Goal: Transaction & Acquisition: Book appointment/travel/reservation

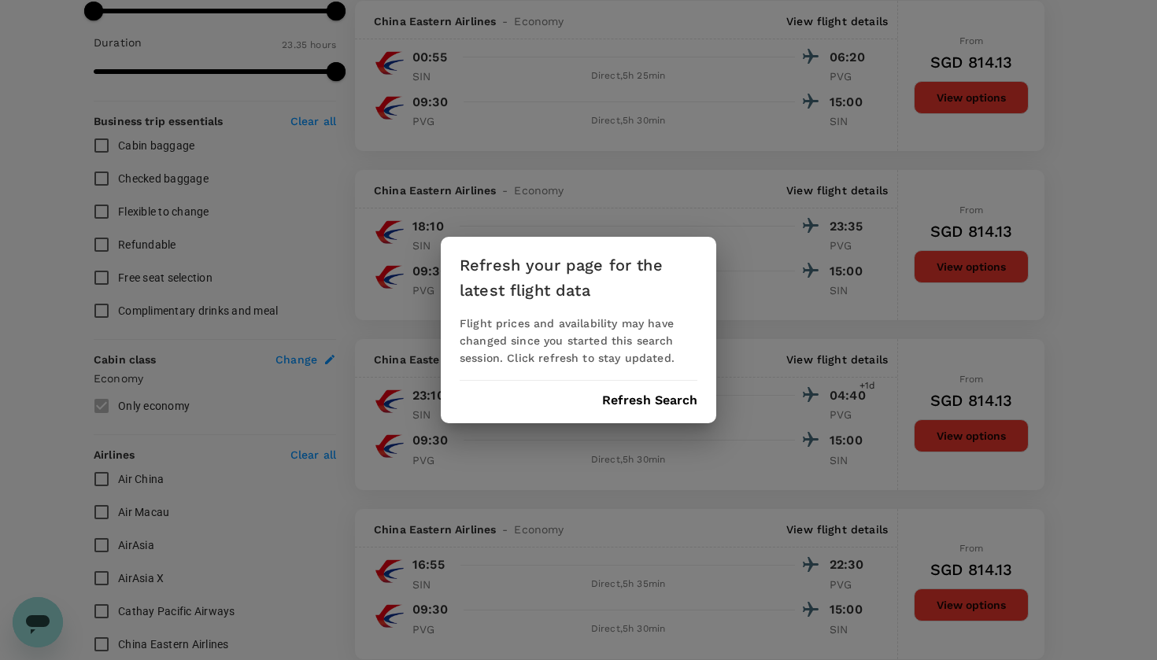
scroll to position [7633, 0]
click at [626, 404] on button "Refresh Search" at bounding box center [649, 400] width 95 height 14
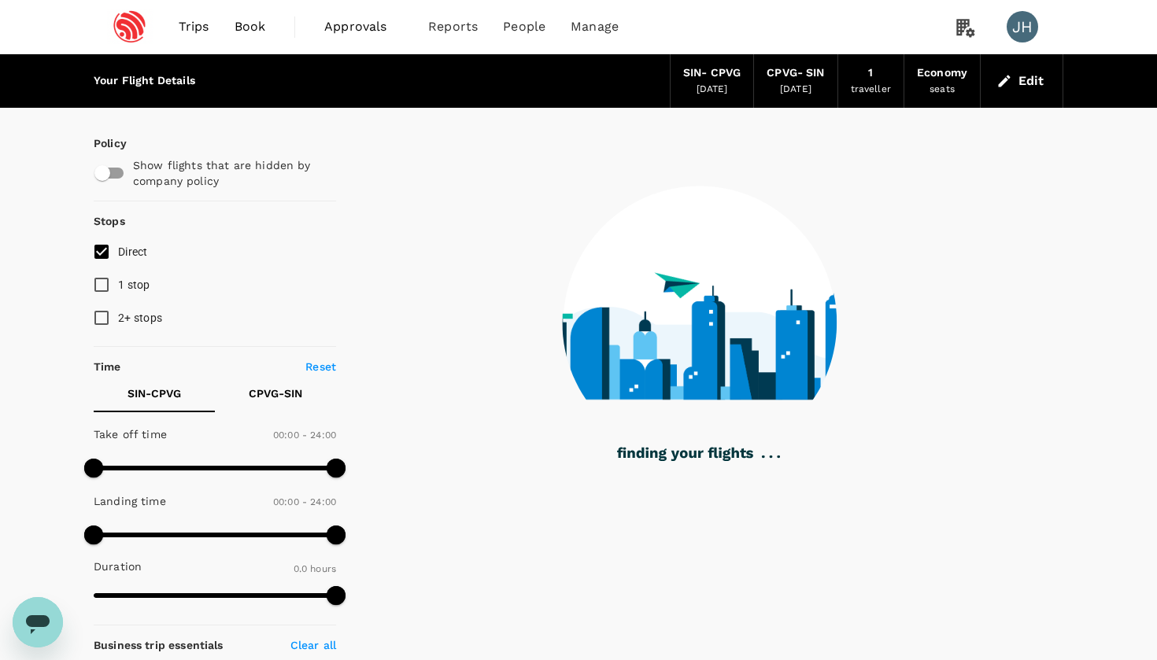
type input "1125"
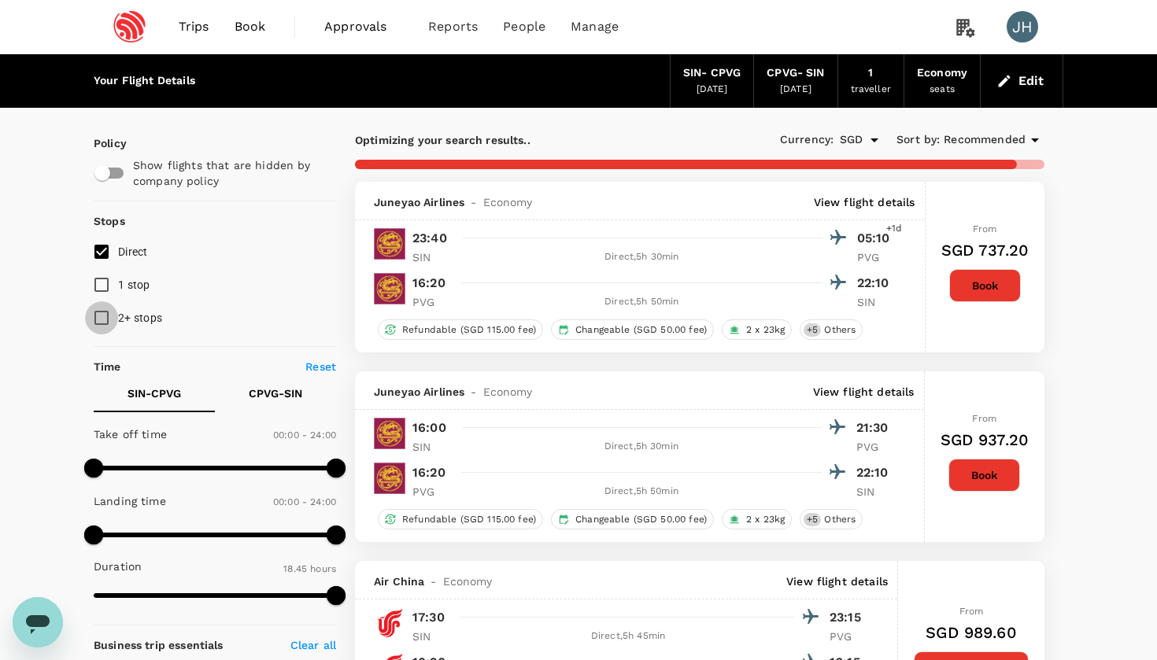
click at [101, 320] on input "2+ stops" at bounding box center [101, 317] width 33 height 33
checkbox input "true"
click at [98, 293] on input "1 stop" at bounding box center [101, 284] width 33 height 33
checkbox input "true"
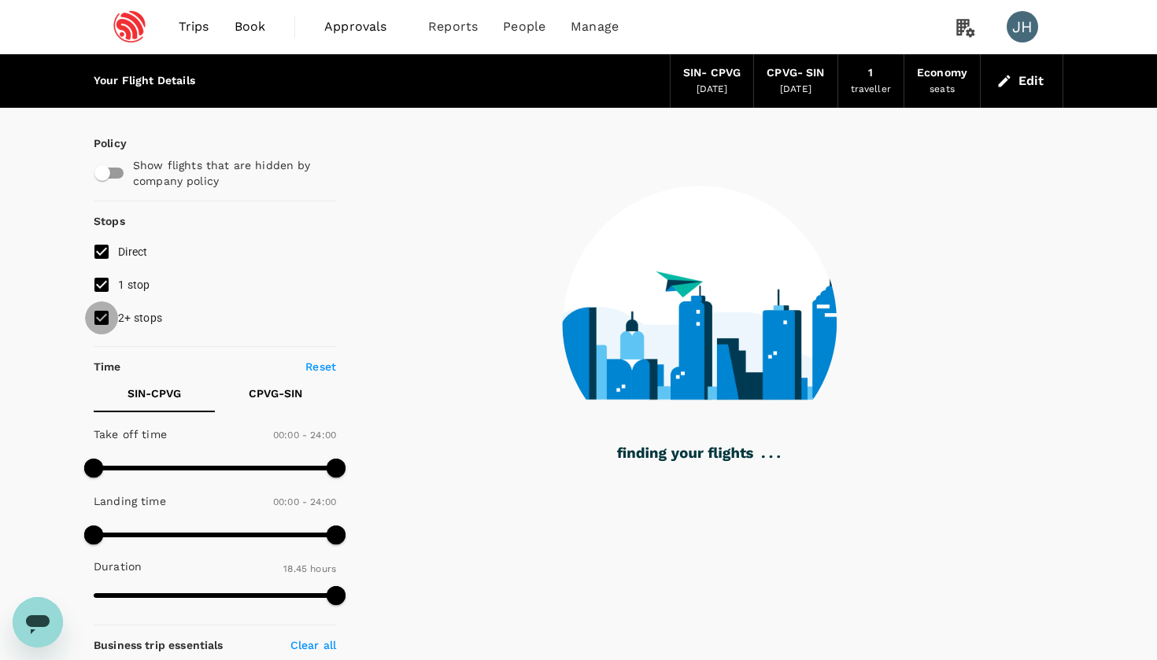
click at [101, 317] on input "2+ stops" at bounding box center [101, 317] width 33 height 33
checkbox input "false"
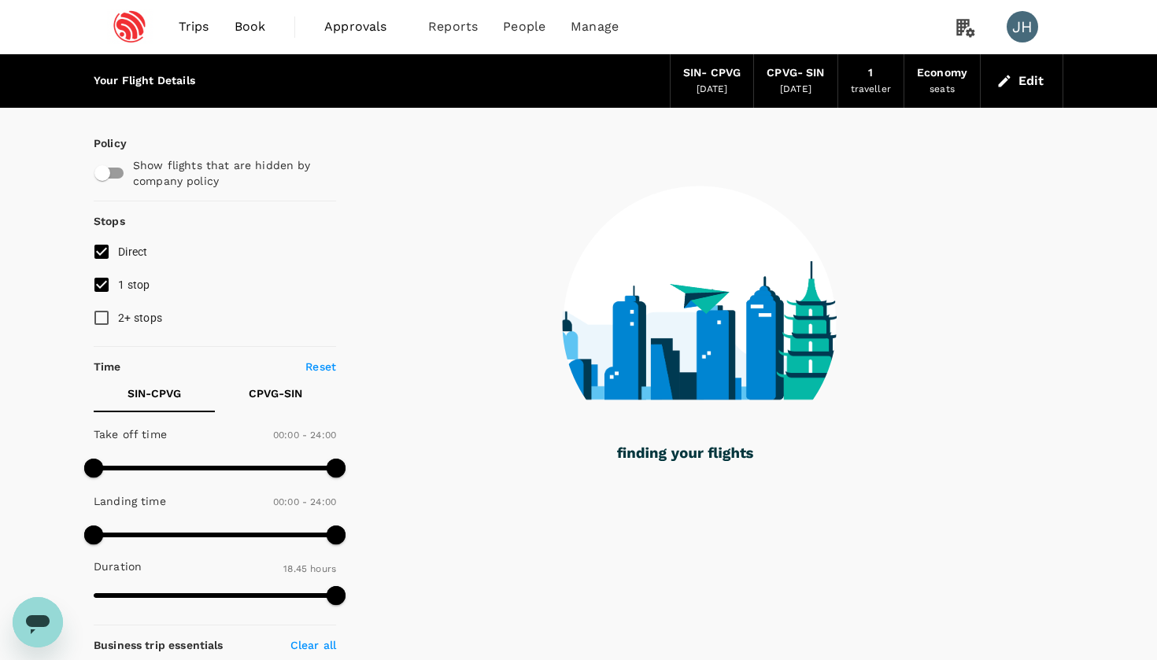
click at [101, 294] on input "1 stop" at bounding box center [101, 284] width 33 height 33
checkbox input "false"
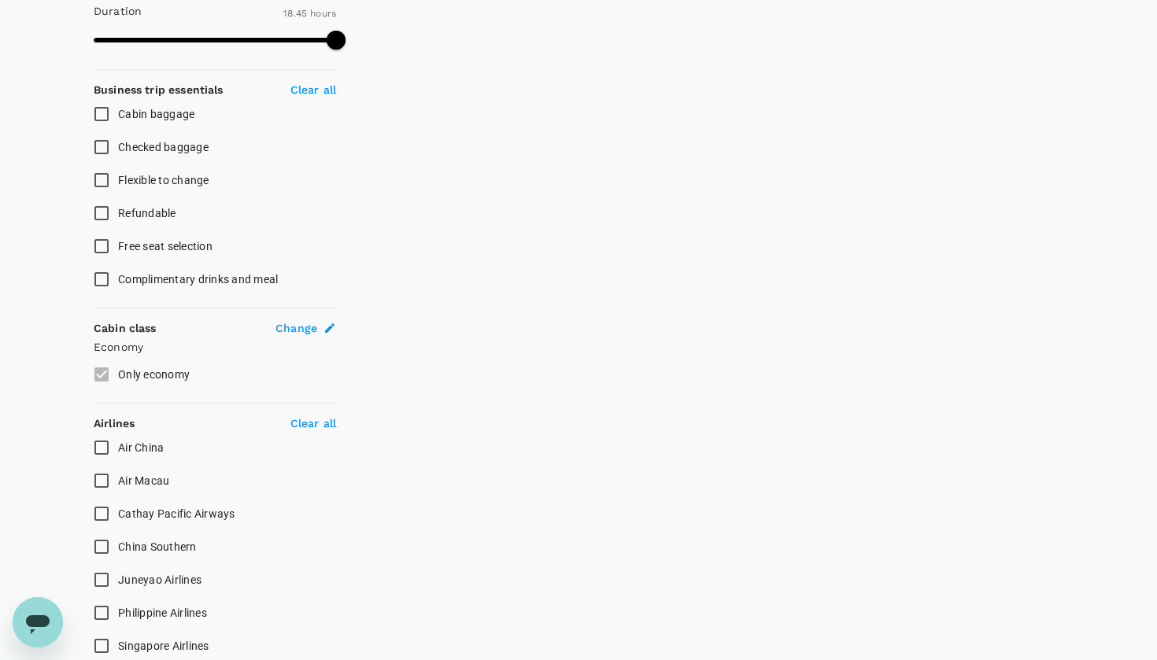
scroll to position [603, 0]
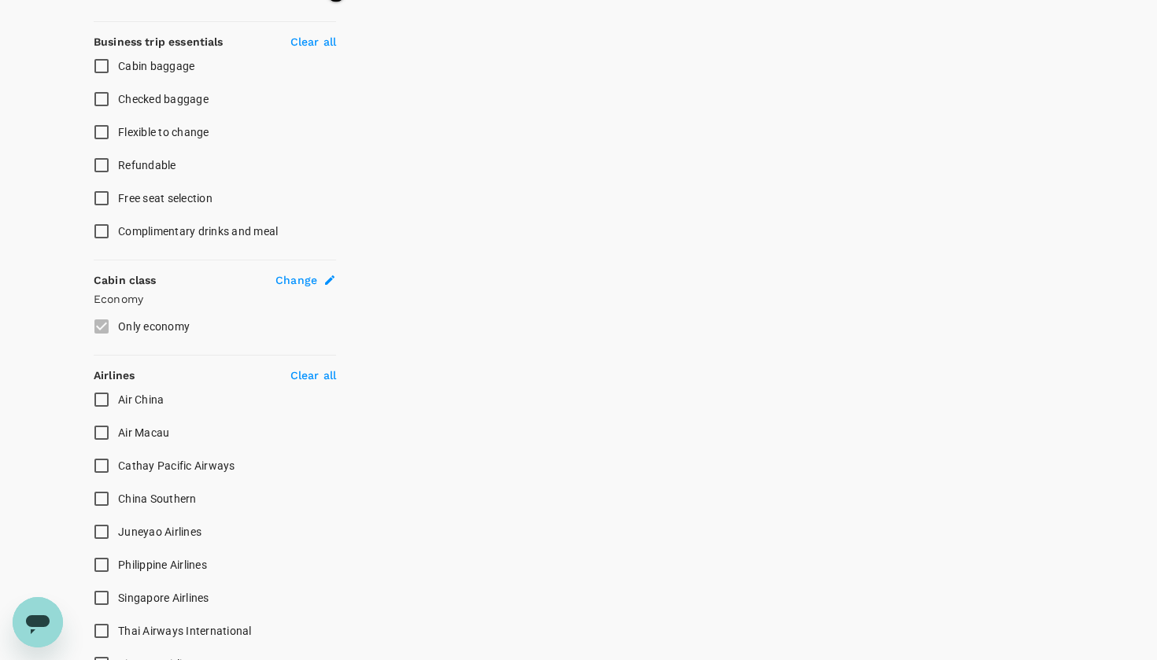
click at [105, 397] on input "Air China" at bounding box center [101, 399] width 33 height 33
checkbox input "true"
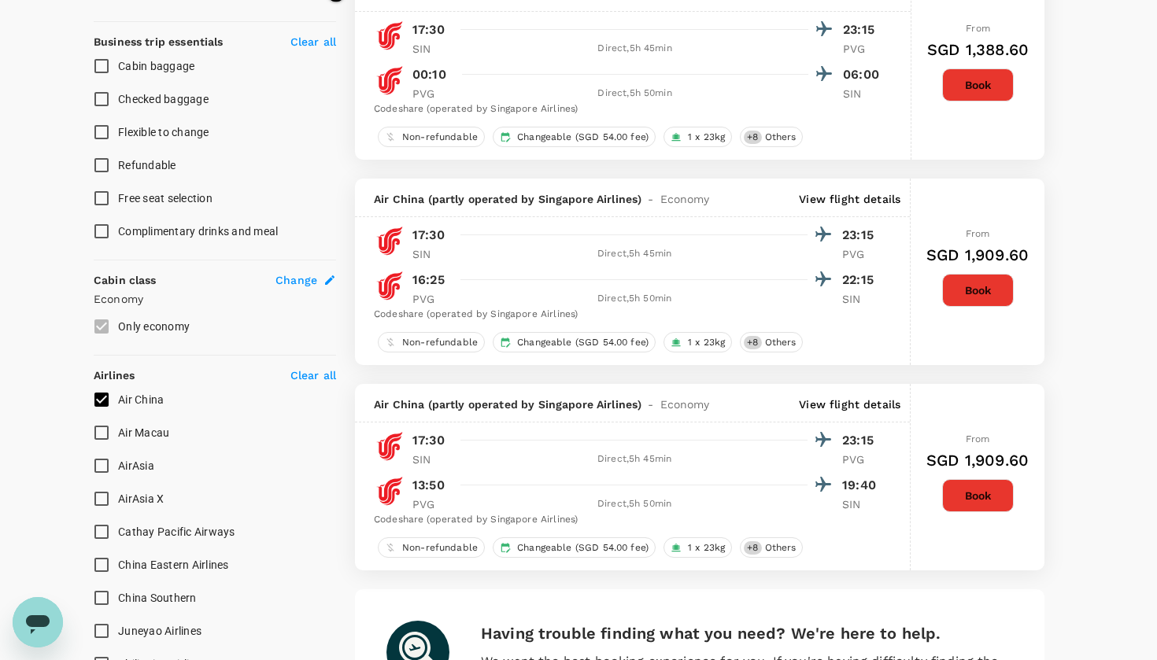
type input "SGD"
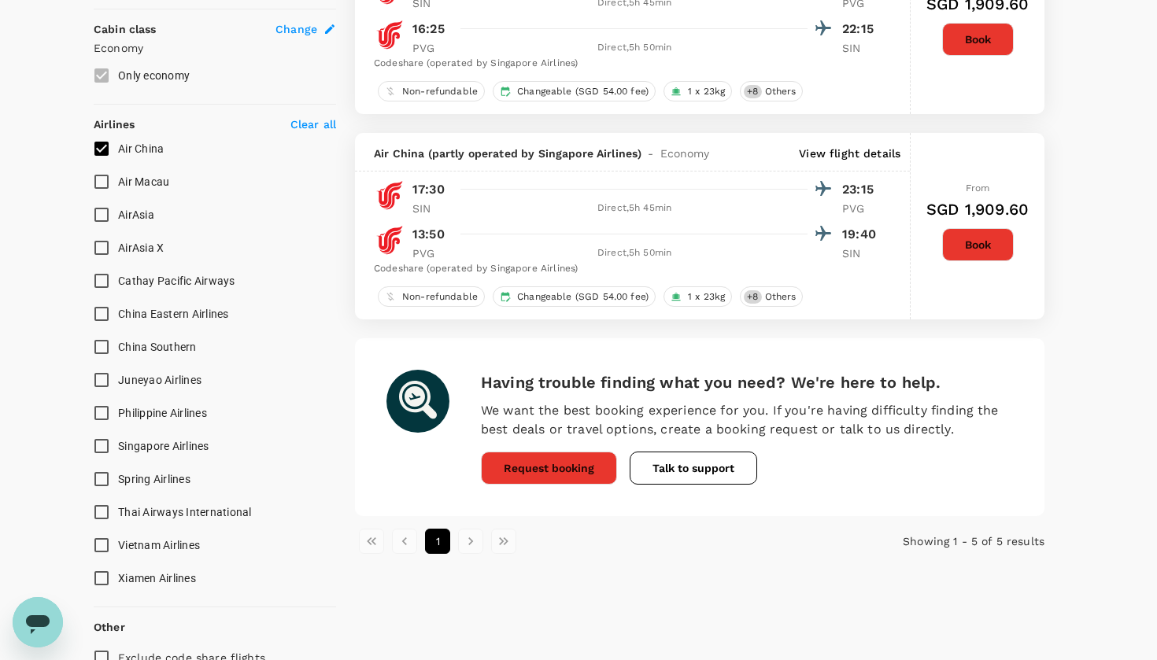
scroll to position [855, 0]
click at [99, 322] on input "China Eastern Airlines" at bounding box center [101, 313] width 33 height 33
checkbox input "true"
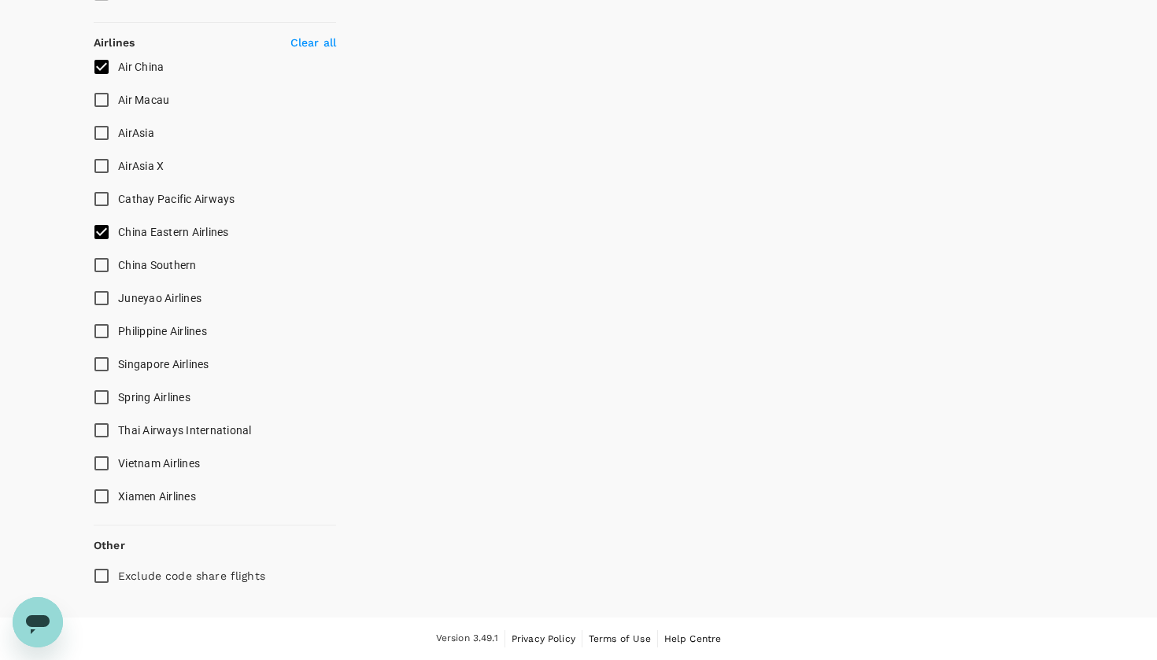
scroll to position [935, 0]
click at [95, 366] on input "Singapore Airlines" at bounding box center [101, 365] width 33 height 33
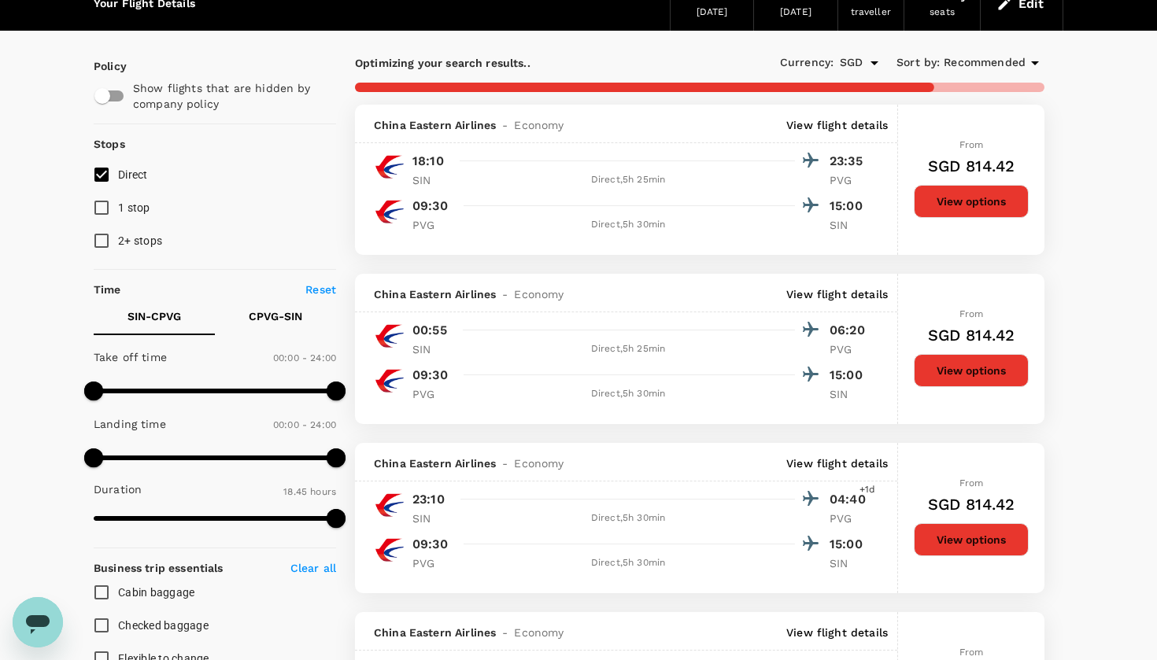
scroll to position [91, 0]
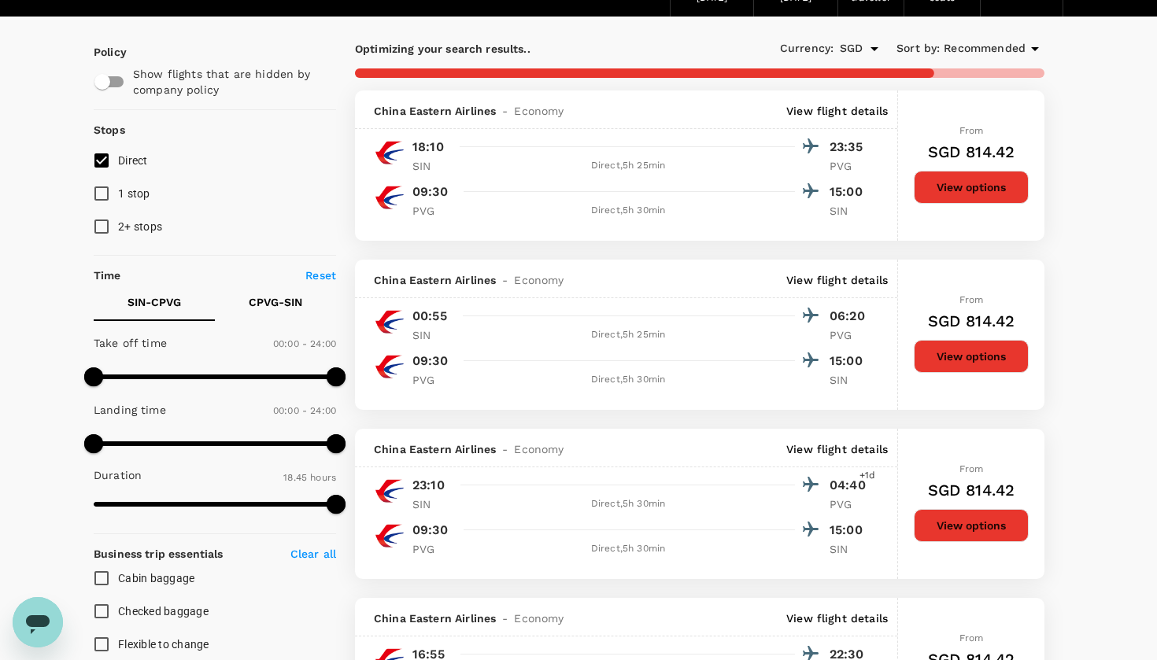
checkbox input "false"
checkbox input "true"
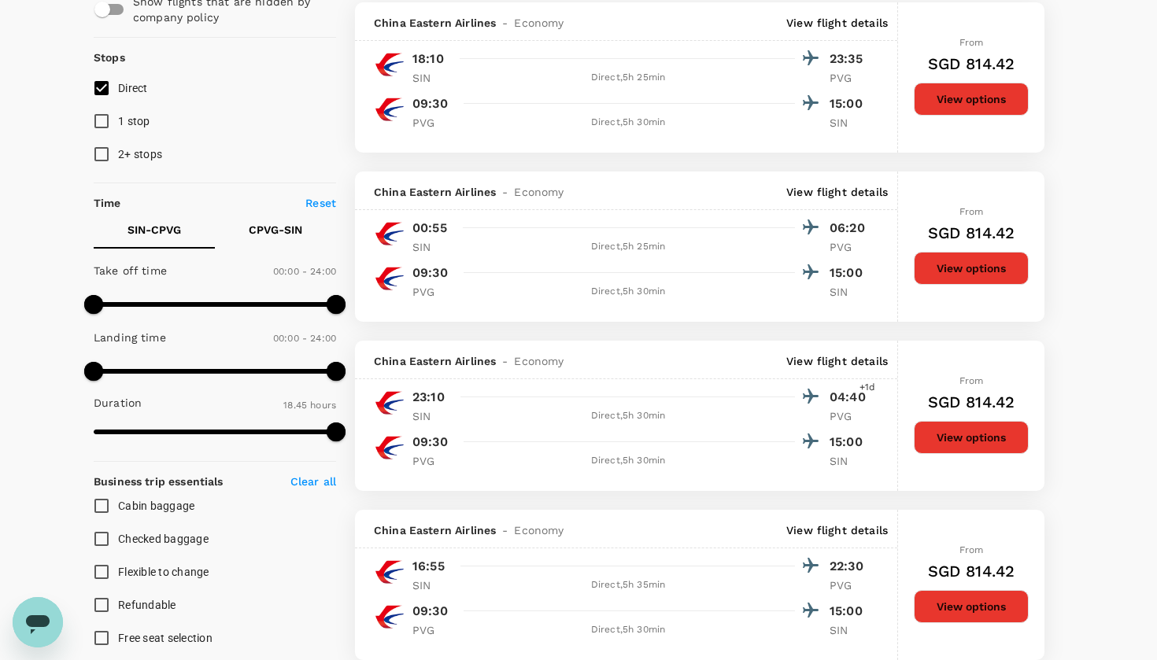
scroll to position [165, 0]
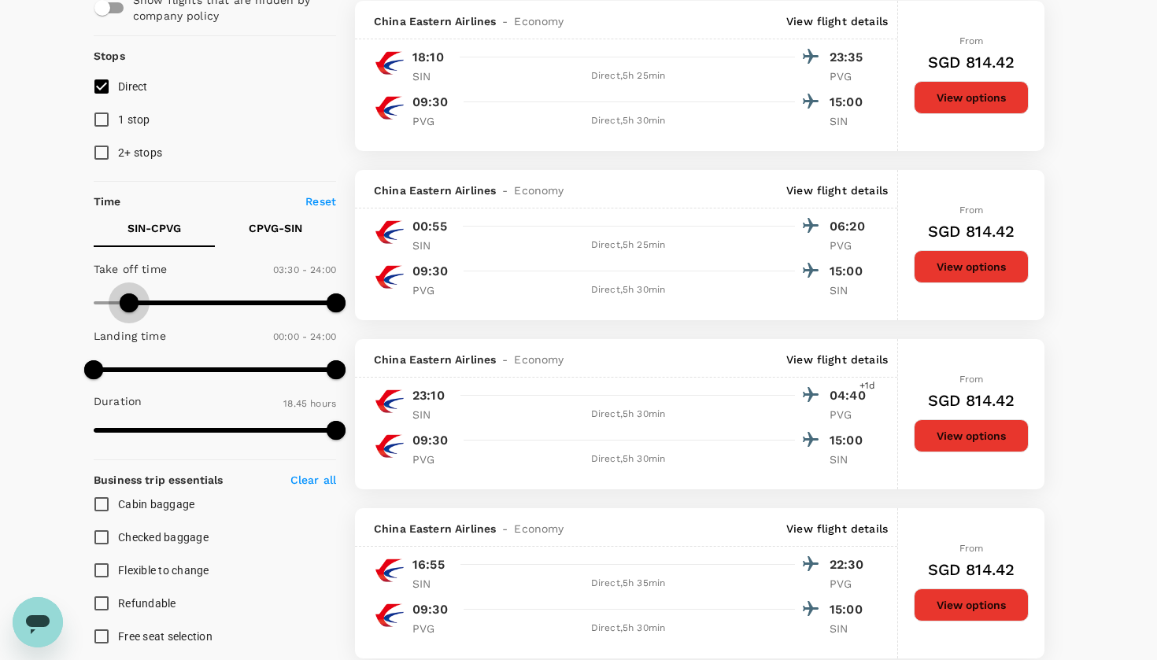
drag, startPoint x: 94, startPoint y: 297, endPoint x: 129, endPoint y: 302, distance: 34.9
click at [129, 302] on span at bounding box center [129, 302] width 19 height 19
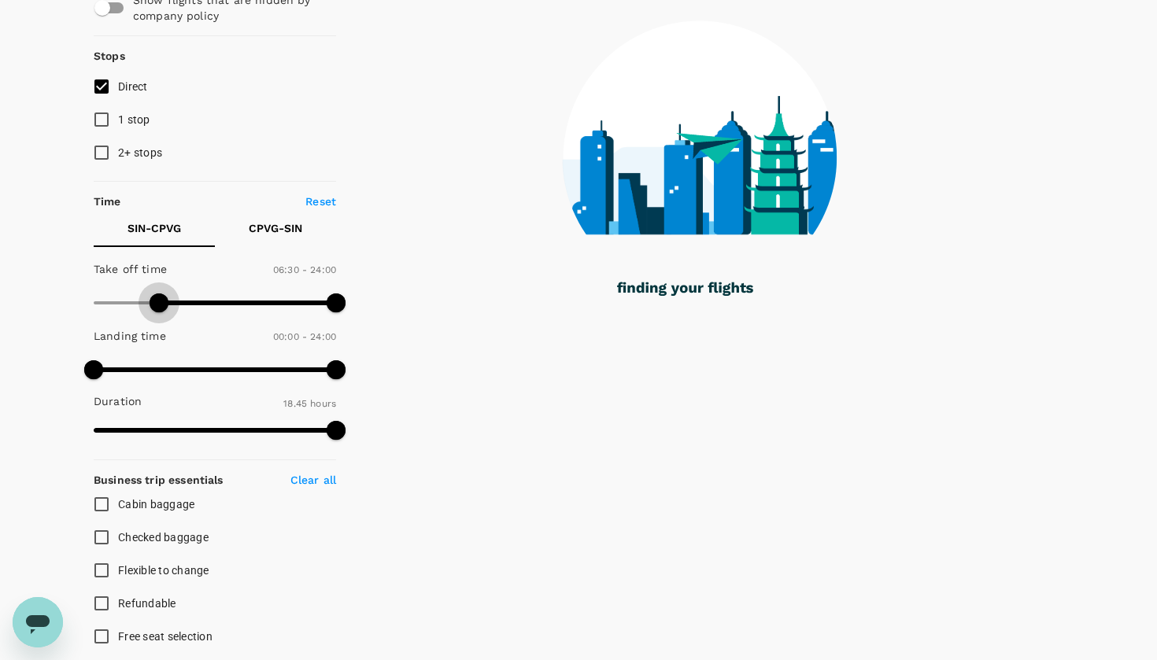
type input "420"
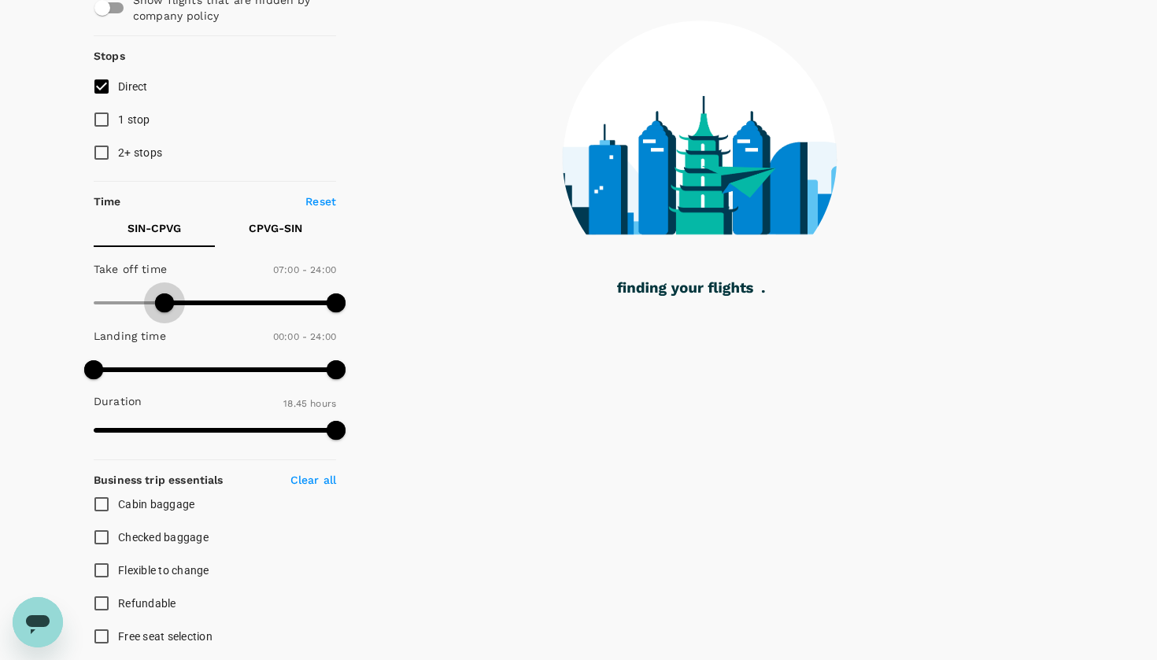
drag, startPoint x: 133, startPoint y: 310, endPoint x: 163, endPoint y: 312, distance: 30.0
click at [163, 312] on span at bounding box center [164, 302] width 19 height 19
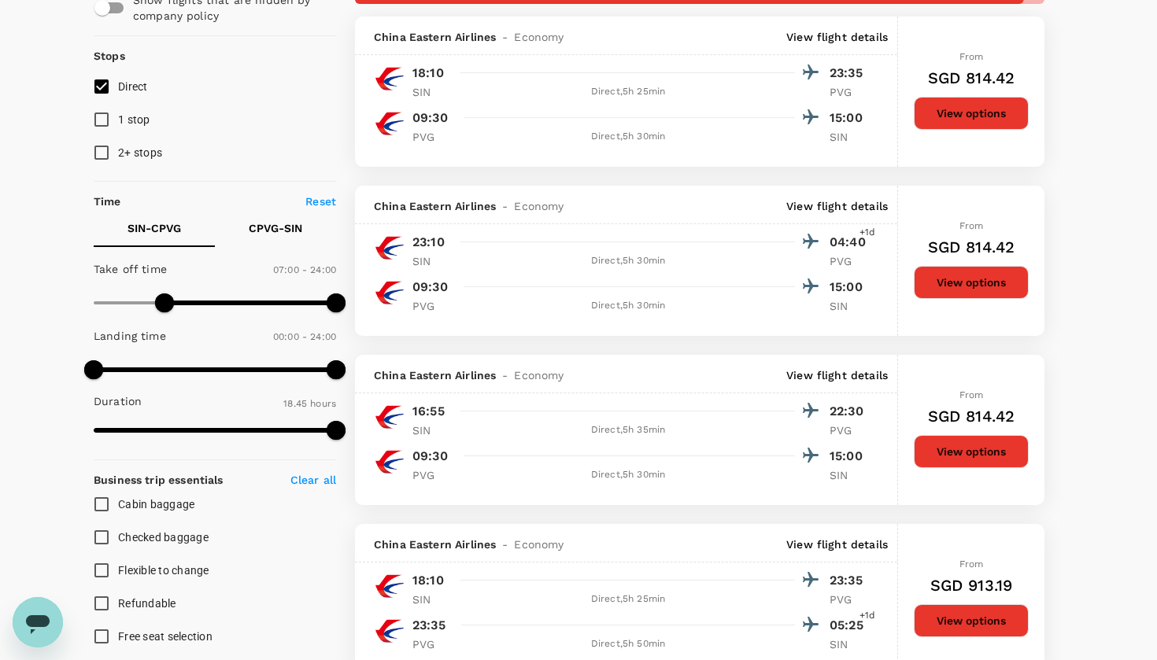
type input "SGD"
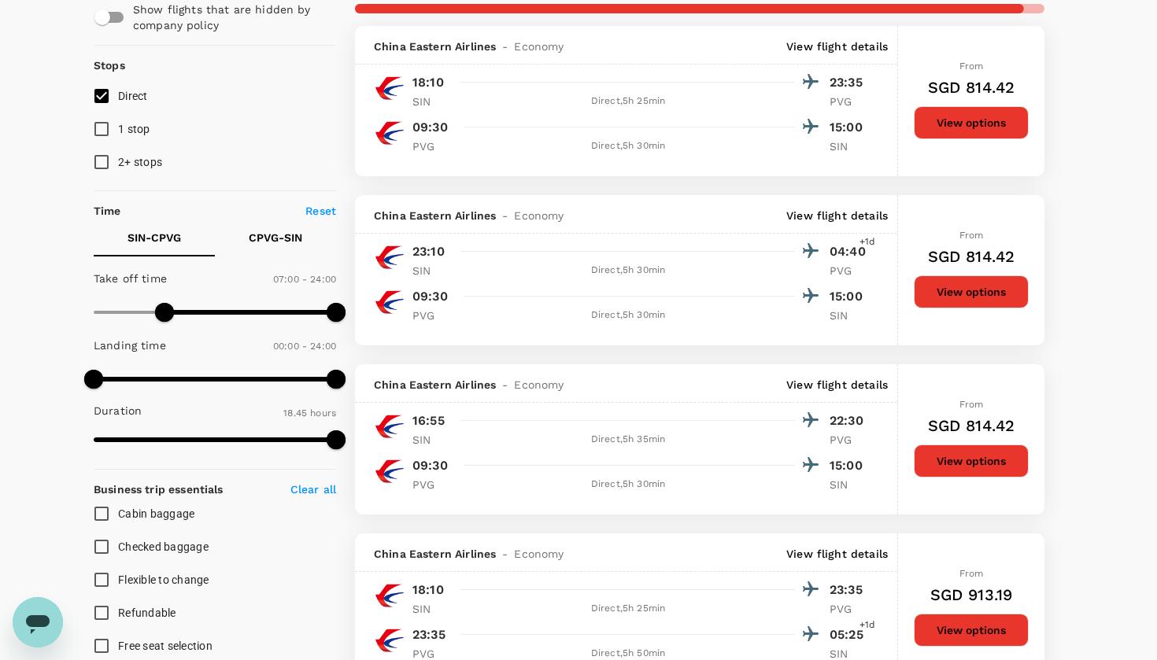
scroll to position [158, 0]
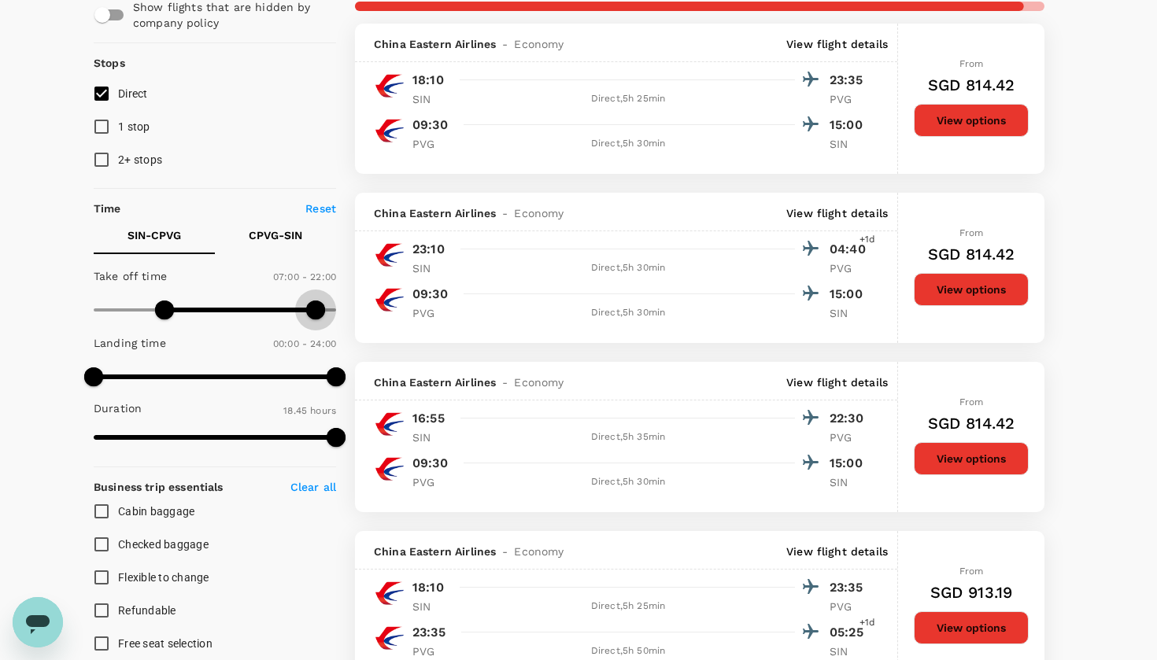
type input "1290"
drag, startPoint x: 336, startPoint y: 304, endPoint x: 309, endPoint y: 297, distance: 27.5
click at [309, 301] on span at bounding box center [310, 310] width 19 height 19
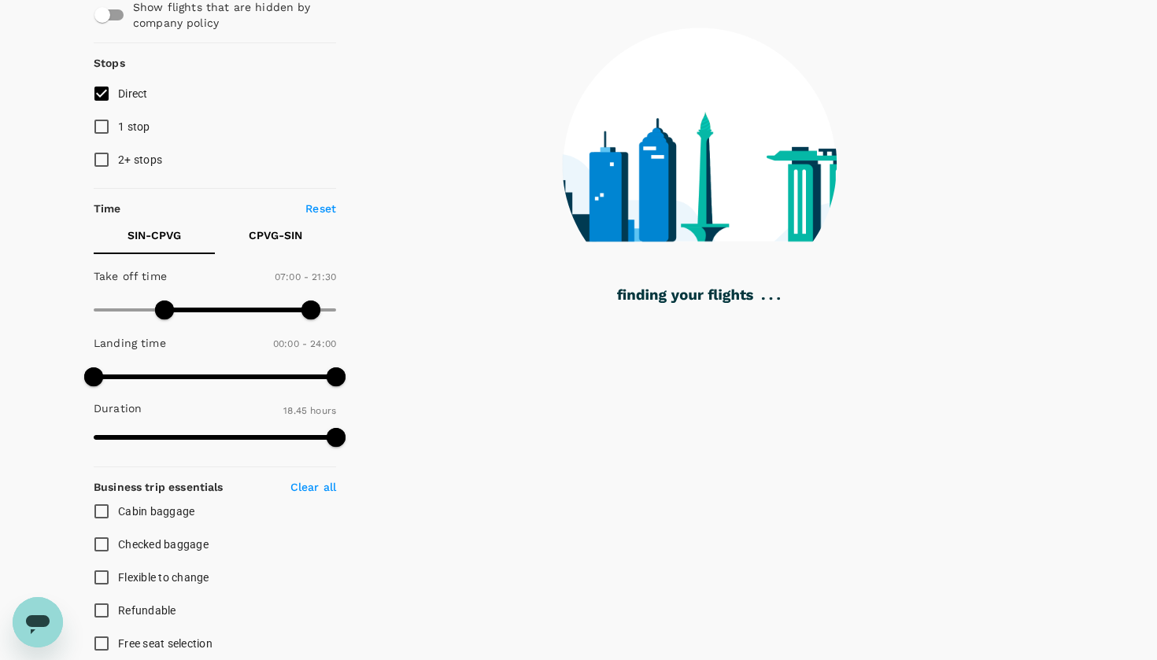
checkbox input "false"
checkbox input "true"
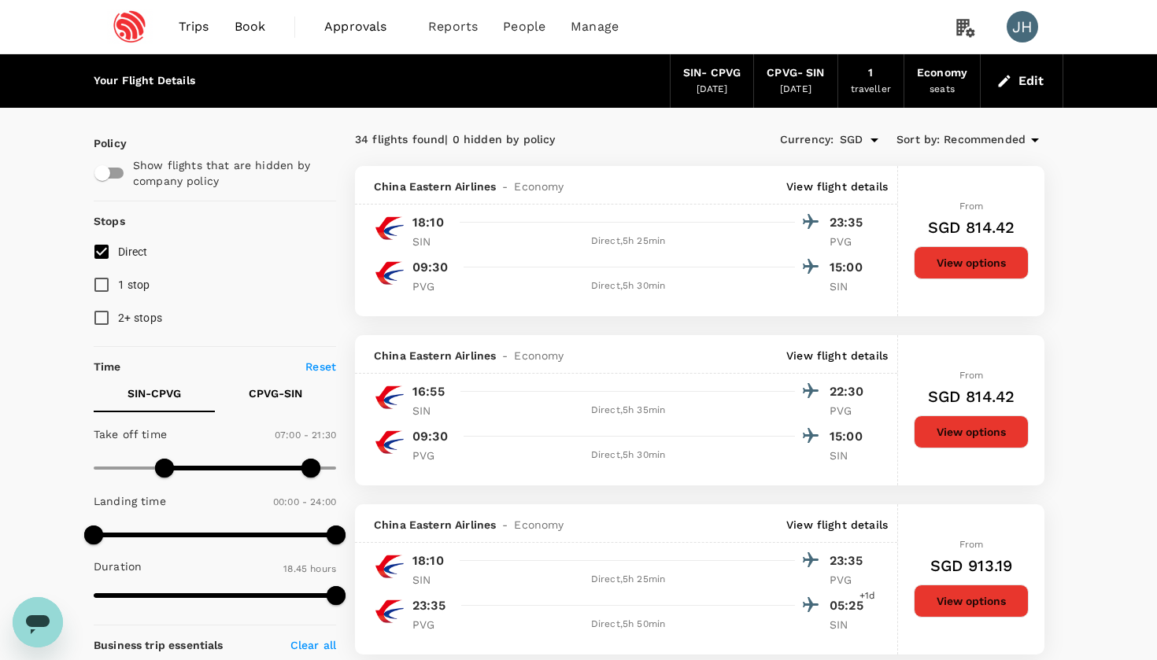
scroll to position [0, 0]
click at [699, 75] on div "SIN - CPVG" at bounding box center [711, 73] width 57 height 17
click at [1013, 72] on button "Edit" at bounding box center [1021, 80] width 57 height 25
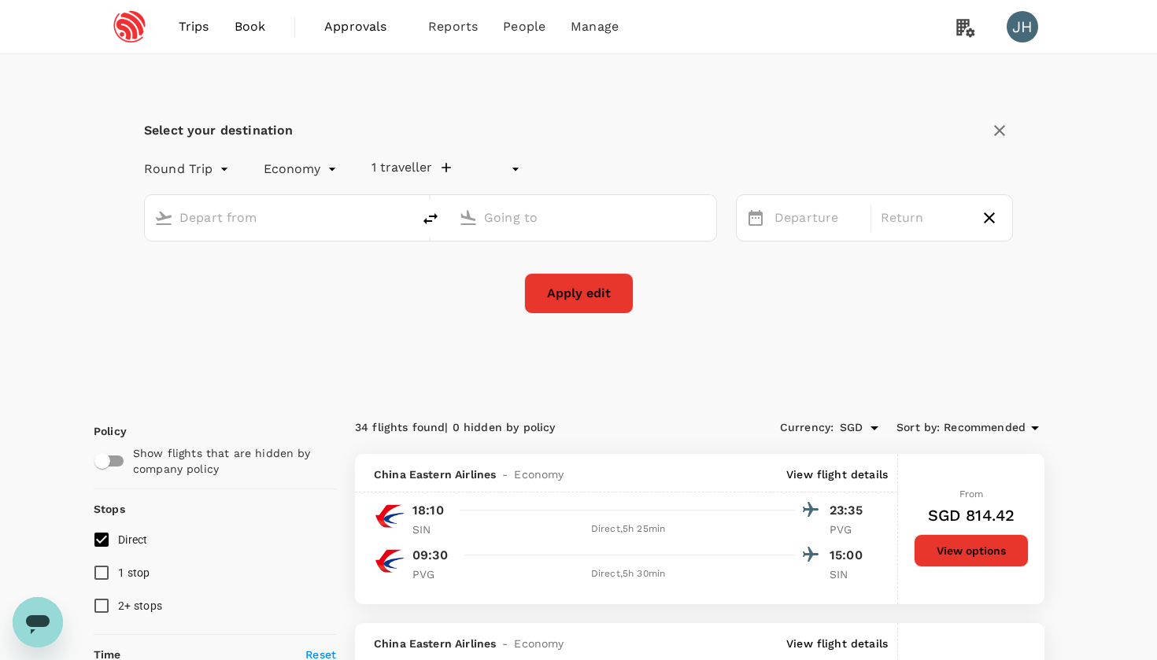
type input "undefined, undefined (any)"
type input "Singapore Changi (SIN)"
type input "[GEOGRAPHIC_DATA], [GEOGRAPHIC_DATA] (any)"
type input "Singapore Changi (SIN)"
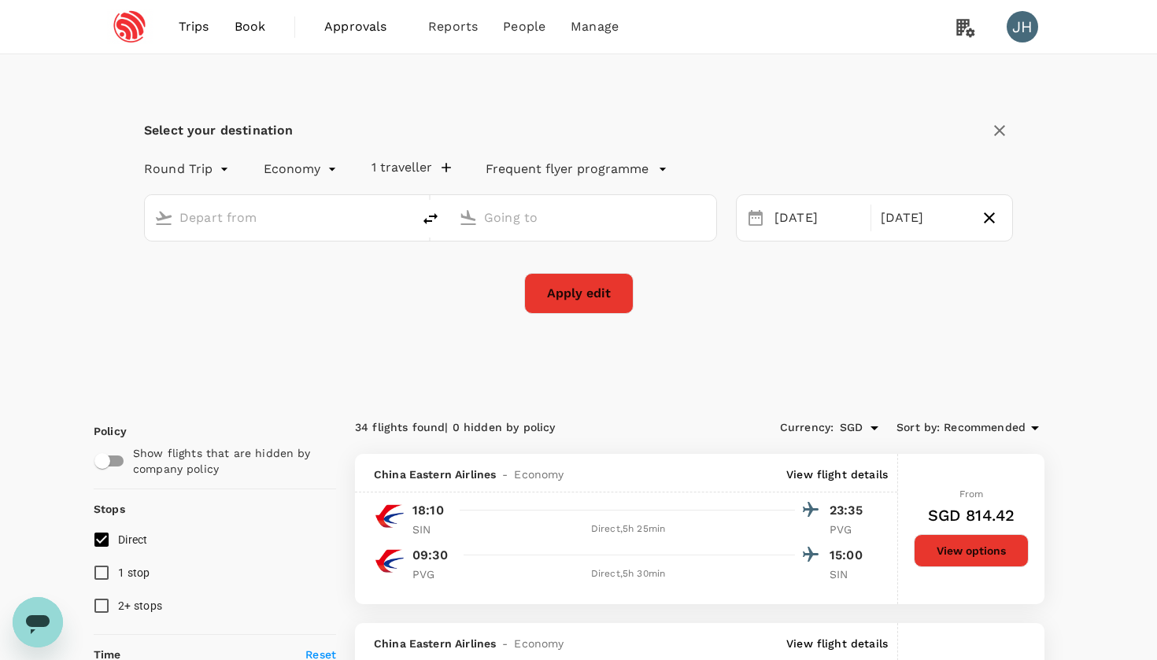
type input "[GEOGRAPHIC_DATA], [GEOGRAPHIC_DATA] (any)"
click at [260, 327] on div at bounding box center [578, 330] width 1157 height 660
click at [507, 220] on input "[GEOGRAPHIC_DATA], [GEOGRAPHIC_DATA] (any)" at bounding box center [583, 217] width 199 height 24
click at [804, 234] on div "[DATE] Nov" at bounding box center [874, 217] width 277 height 47
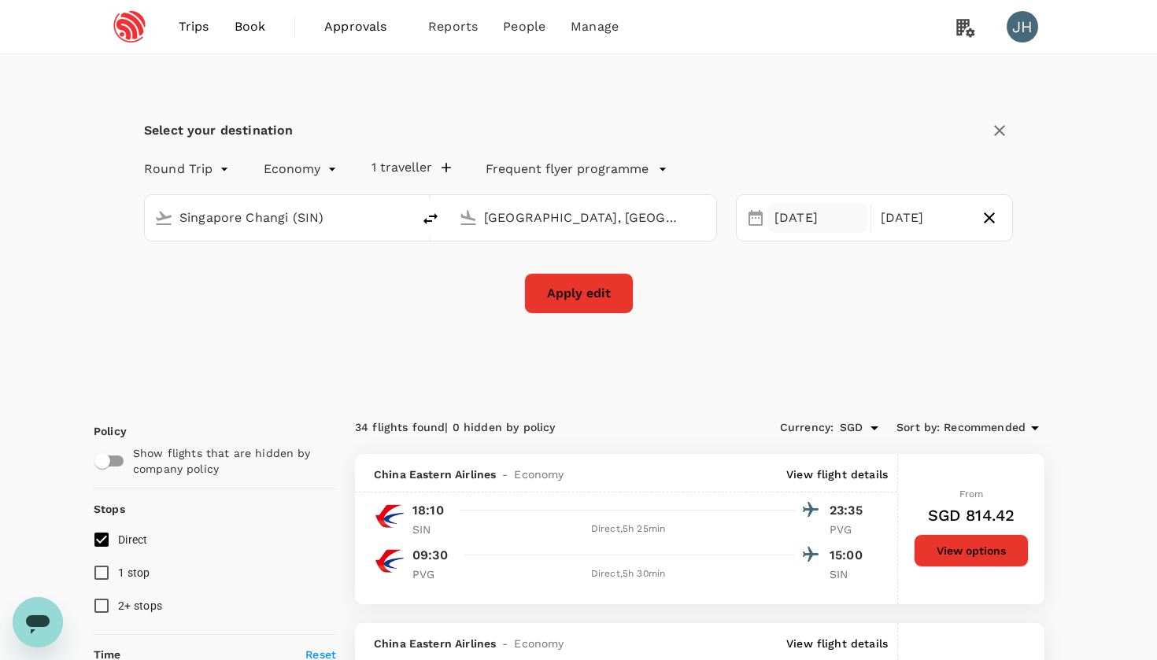
click at [804, 231] on div "[DATE]" at bounding box center [817, 218] width 99 height 31
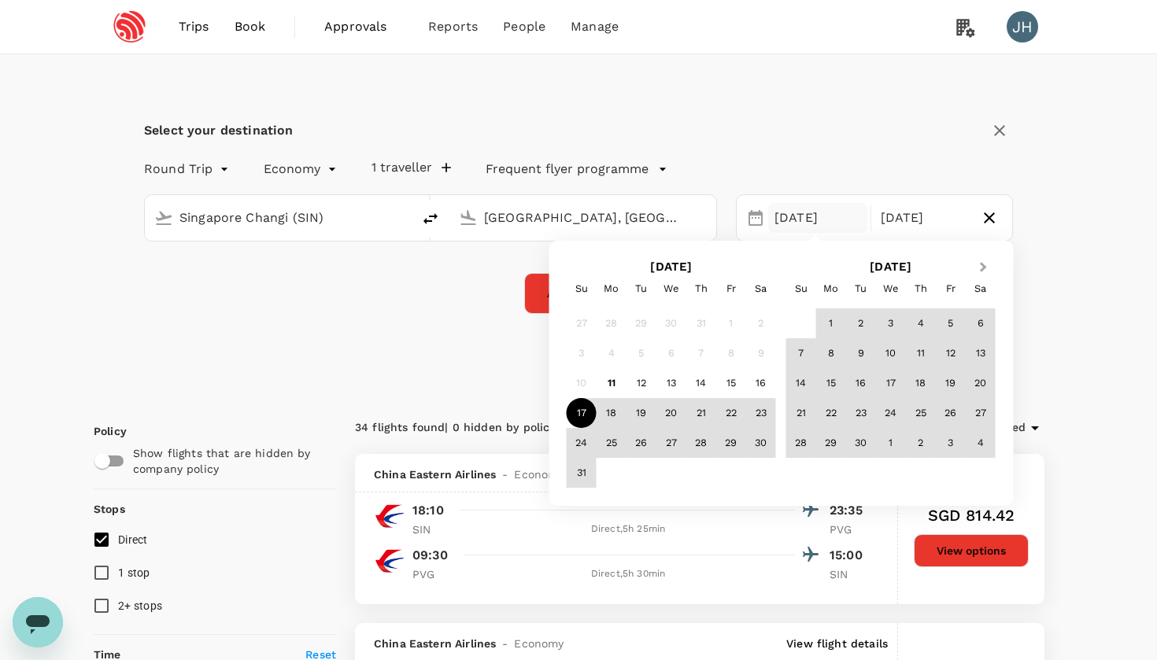
click at [984, 265] on button "Next Month" at bounding box center [984, 268] width 25 height 25
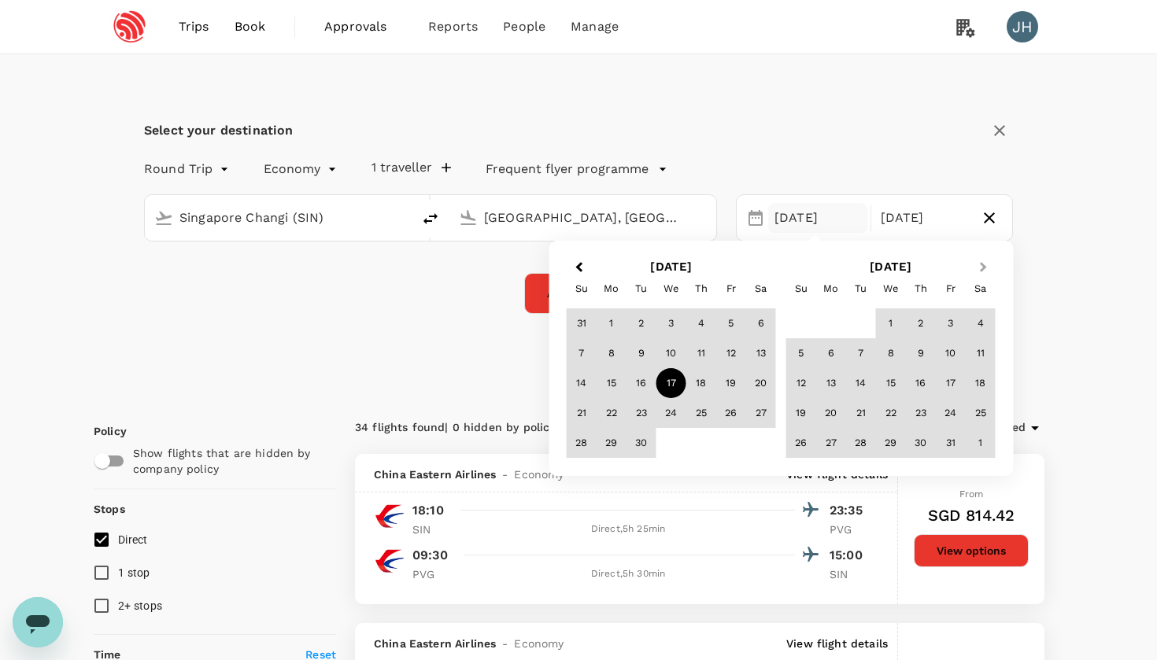
click at [984, 265] on button "Next Month" at bounding box center [984, 268] width 25 height 25
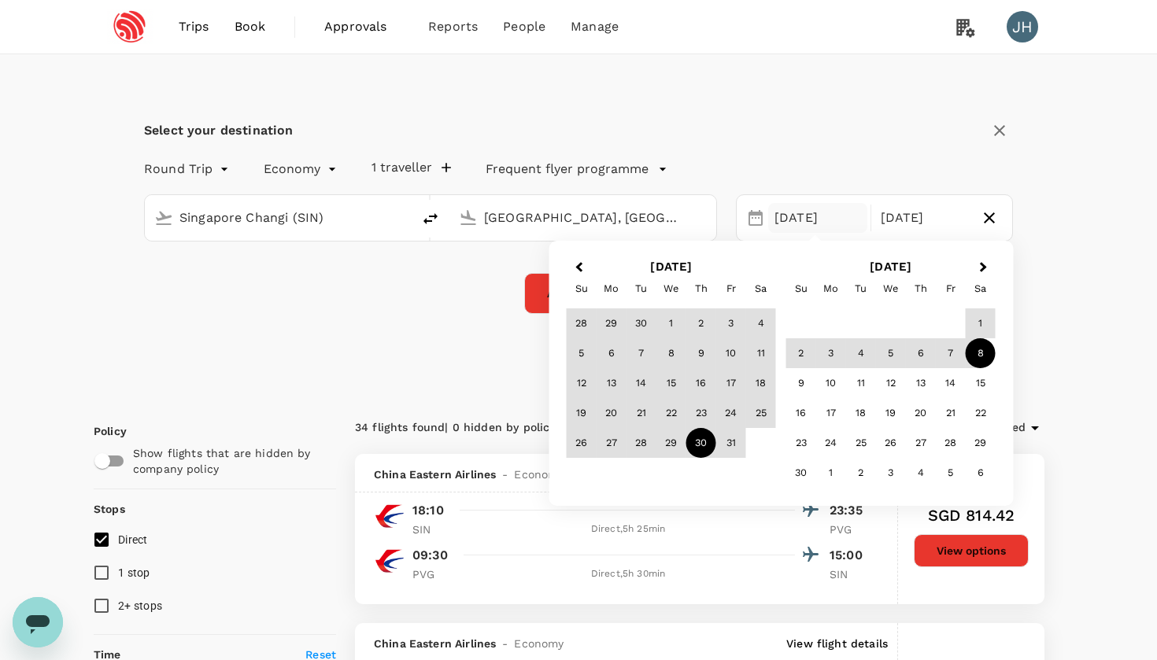
click at [695, 437] on div "30" at bounding box center [701, 443] width 30 height 30
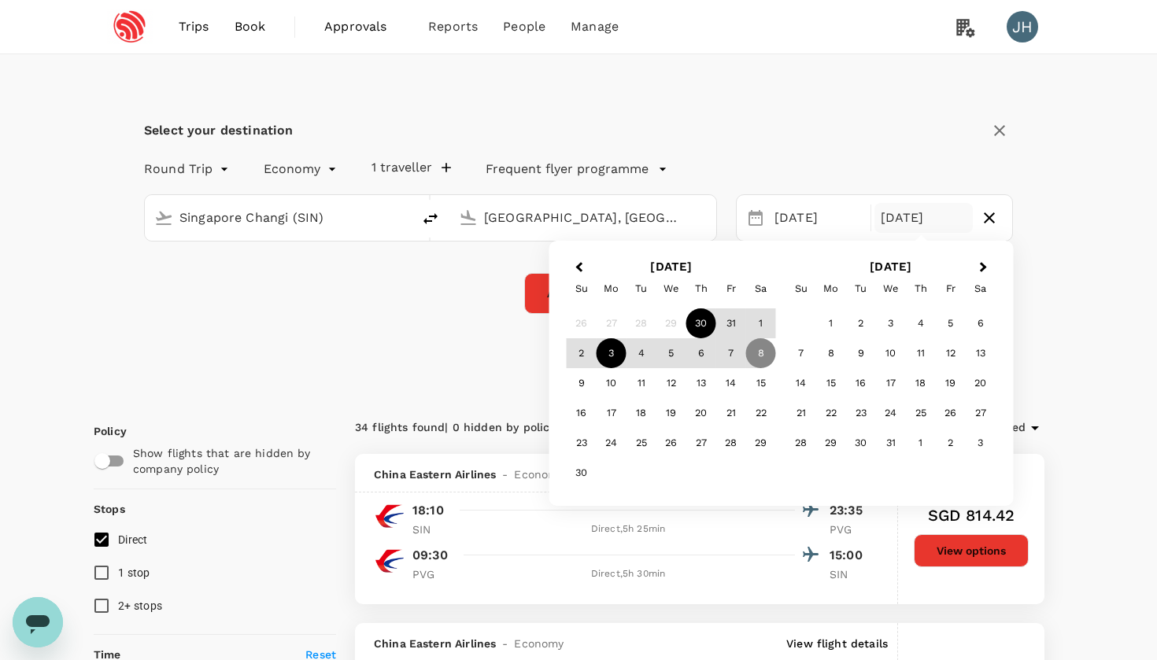
click at [614, 351] on div "3" at bounding box center [611, 353] width 30 height 30
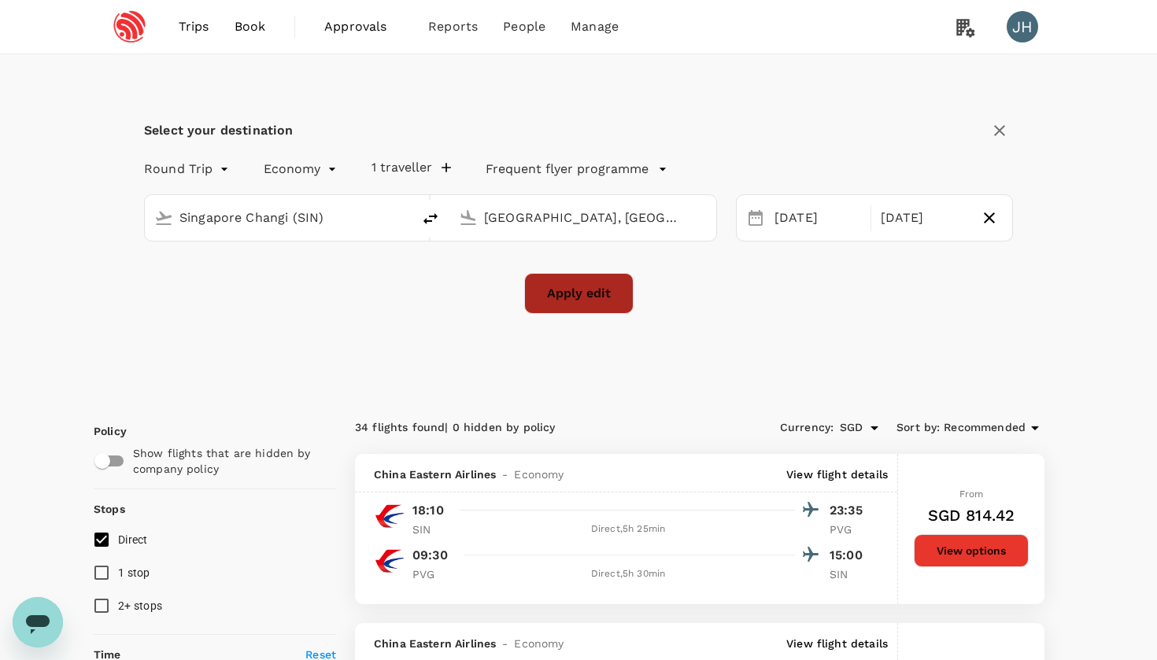
click at [614, 290] on button "Apply edit" at bounding box center [578, 293] width 109 height 41
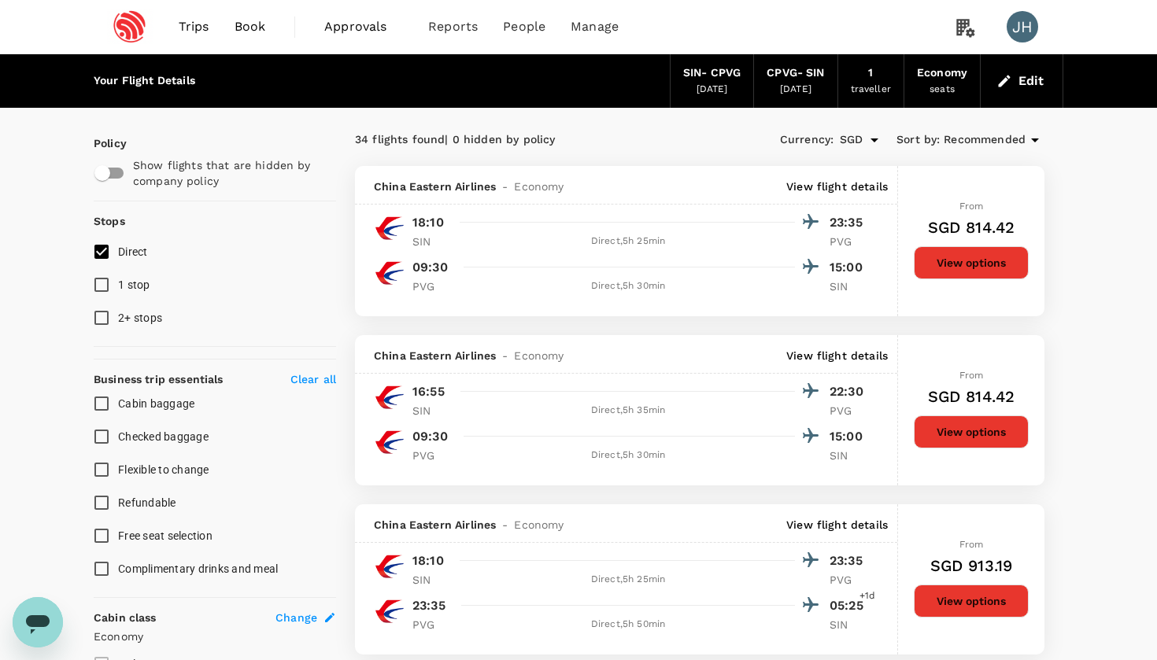
checkbox input "false"
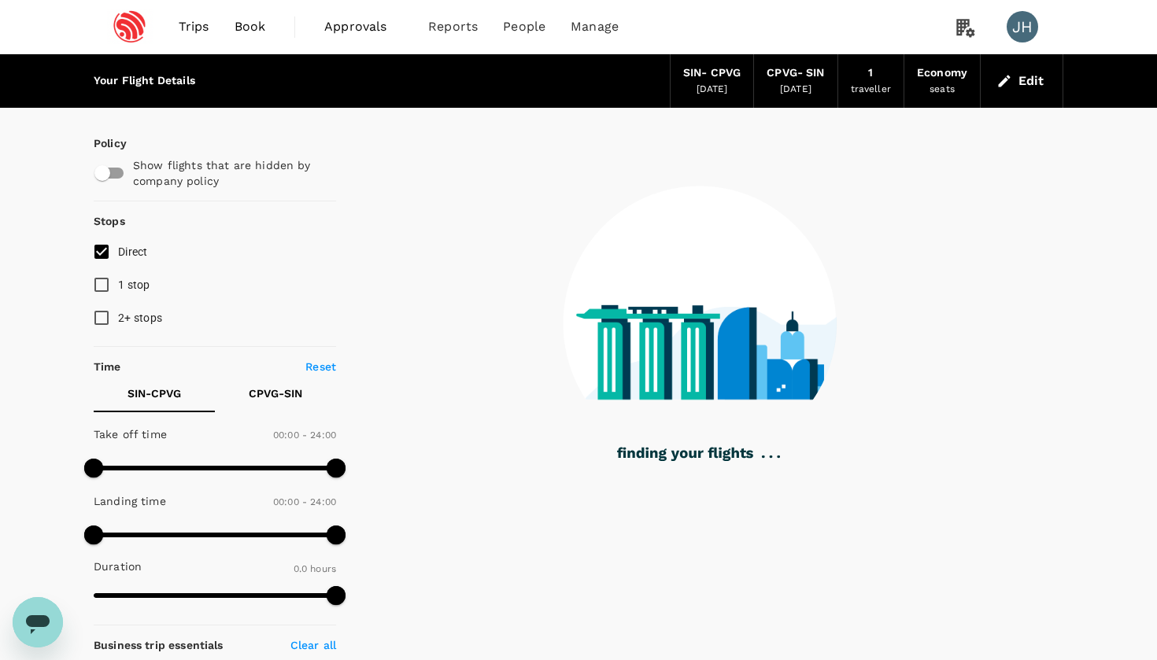
type input "925"
checkbox input "true"
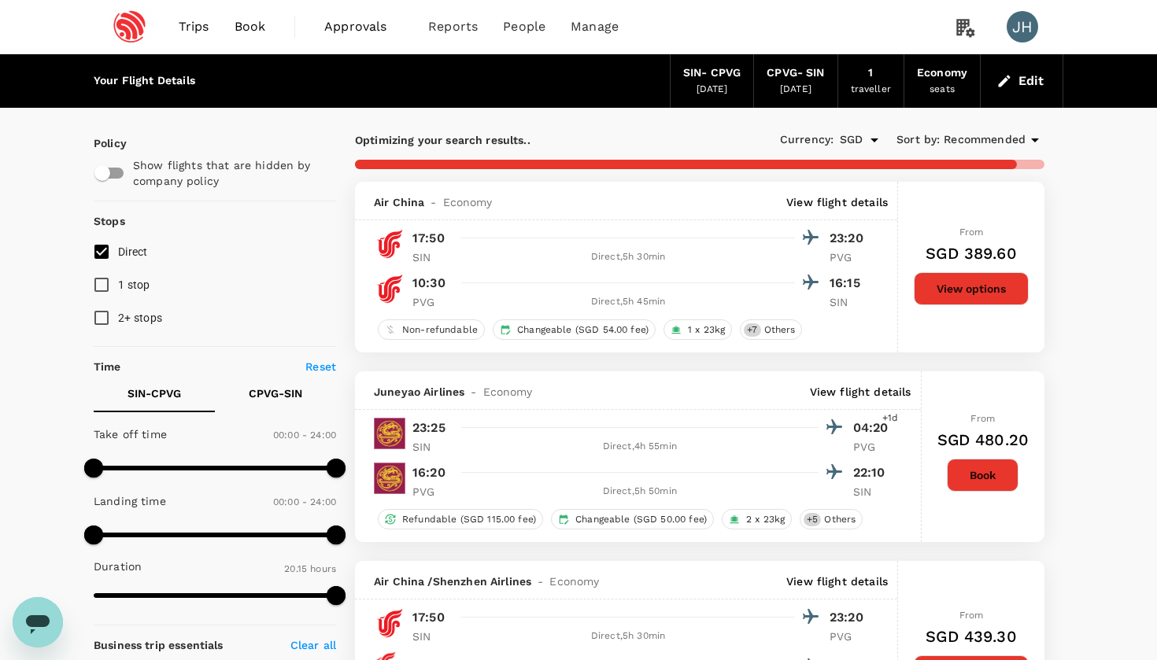
type input "1350"
